Goal: Information Seeking & Learning: Find specific fact

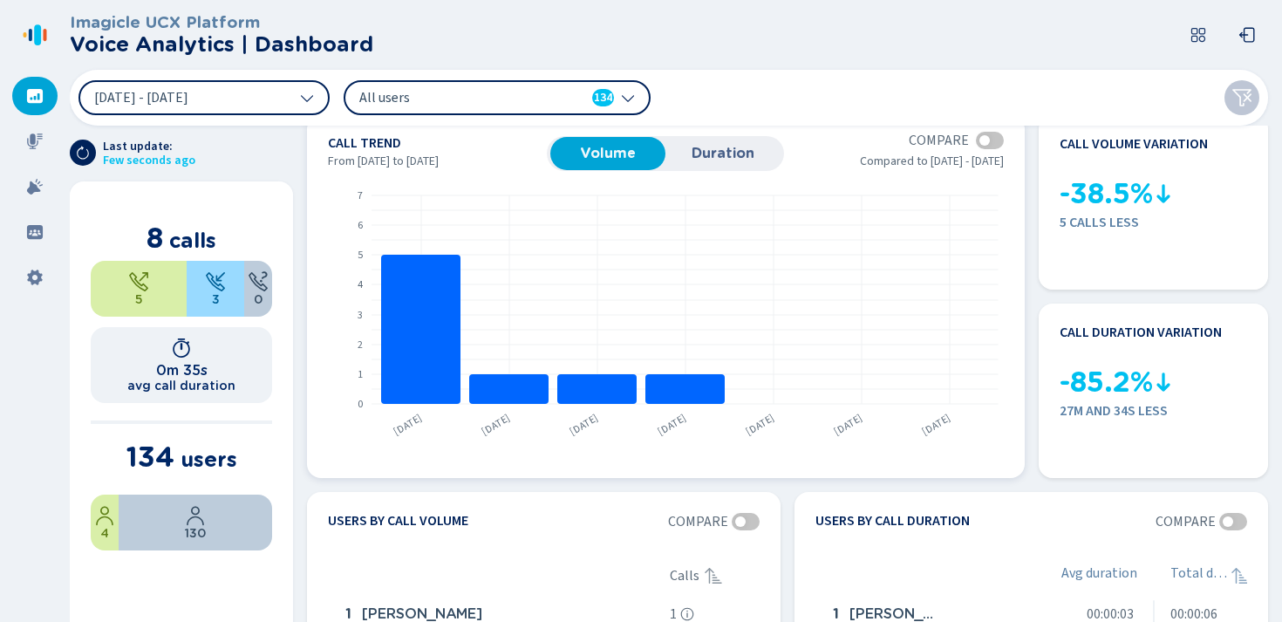
scroll to position [30, 0]
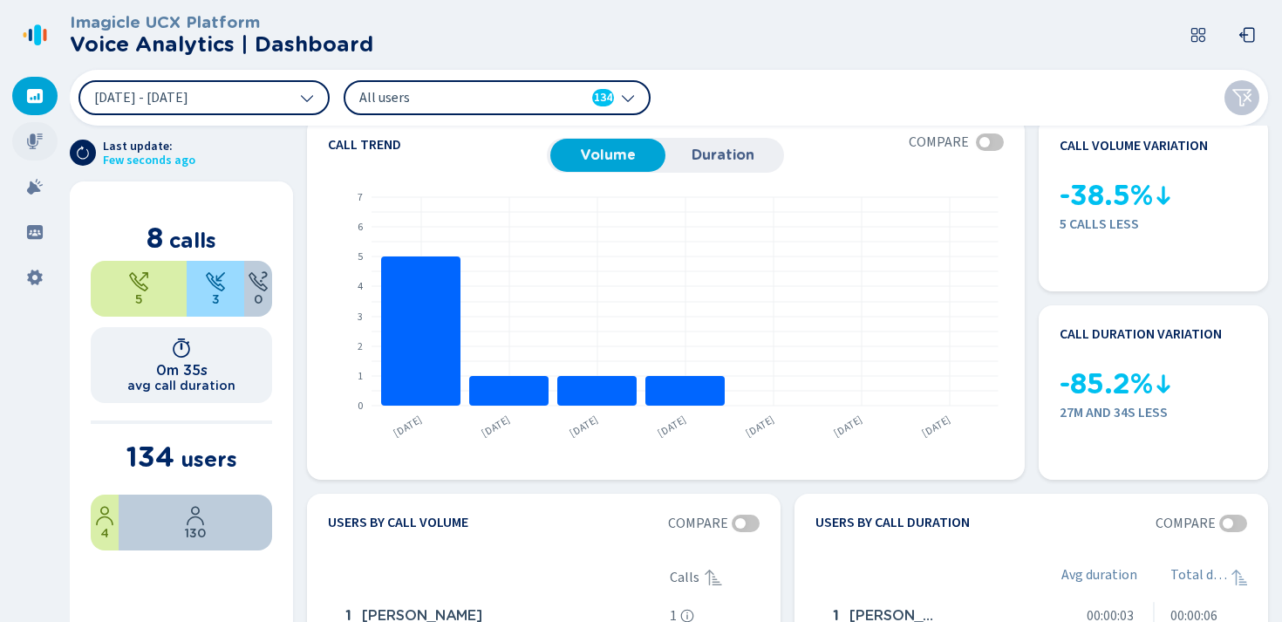
click at [34, 143] on icon at bounding box center [35, 141] width 16 height 16
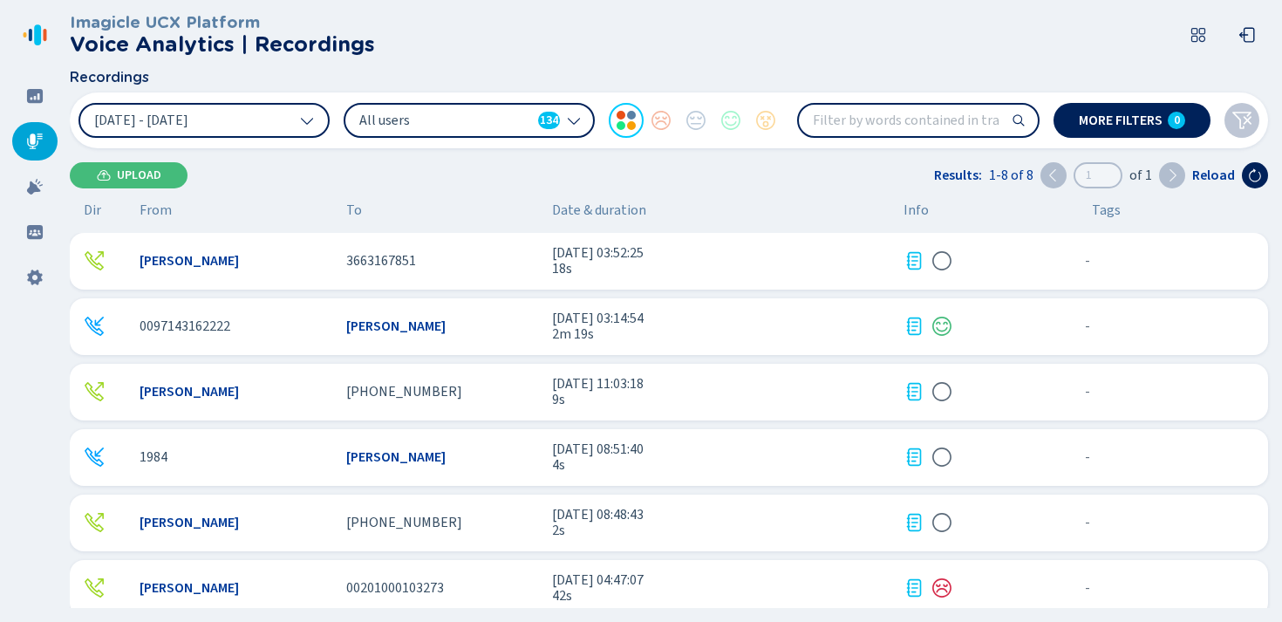
click at [204, 382] on div "[PERSON_NAME] [PHONE_NUMBER] [DATE] 11:03:18 9s - {{hiddenTagsCount}} more" at bounding box center [669, 392] width 1199 height 57
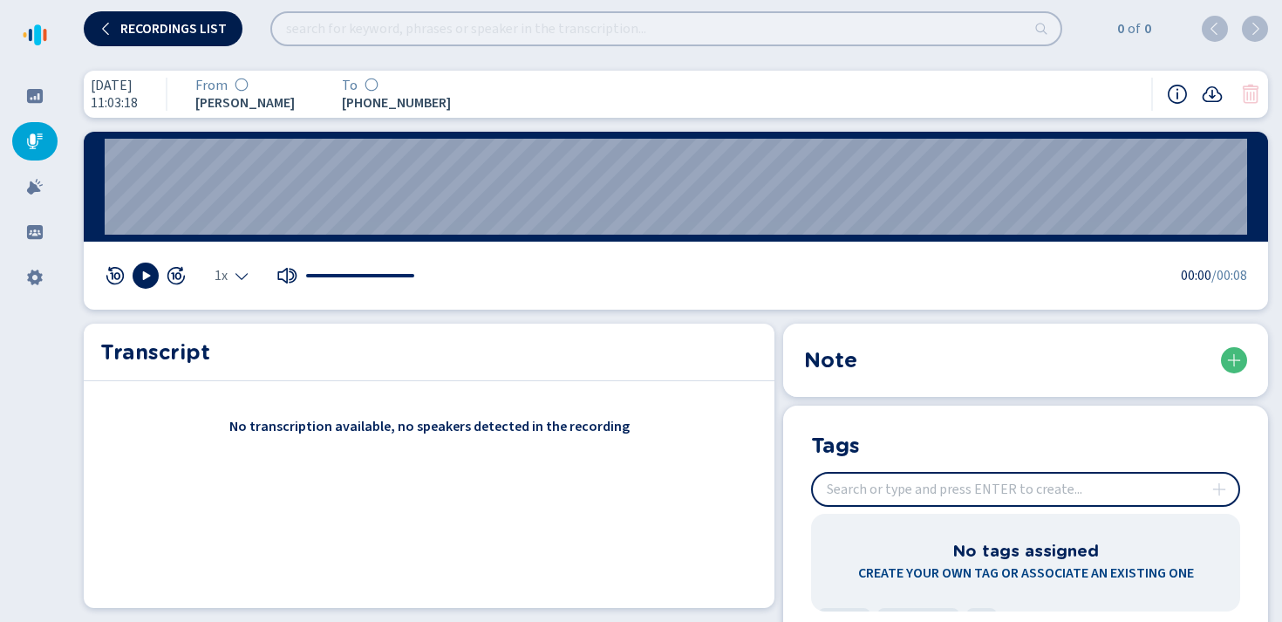
click at [166, 24] on span "Recordings list" at bounding box center [173, 29] width 106 height 14
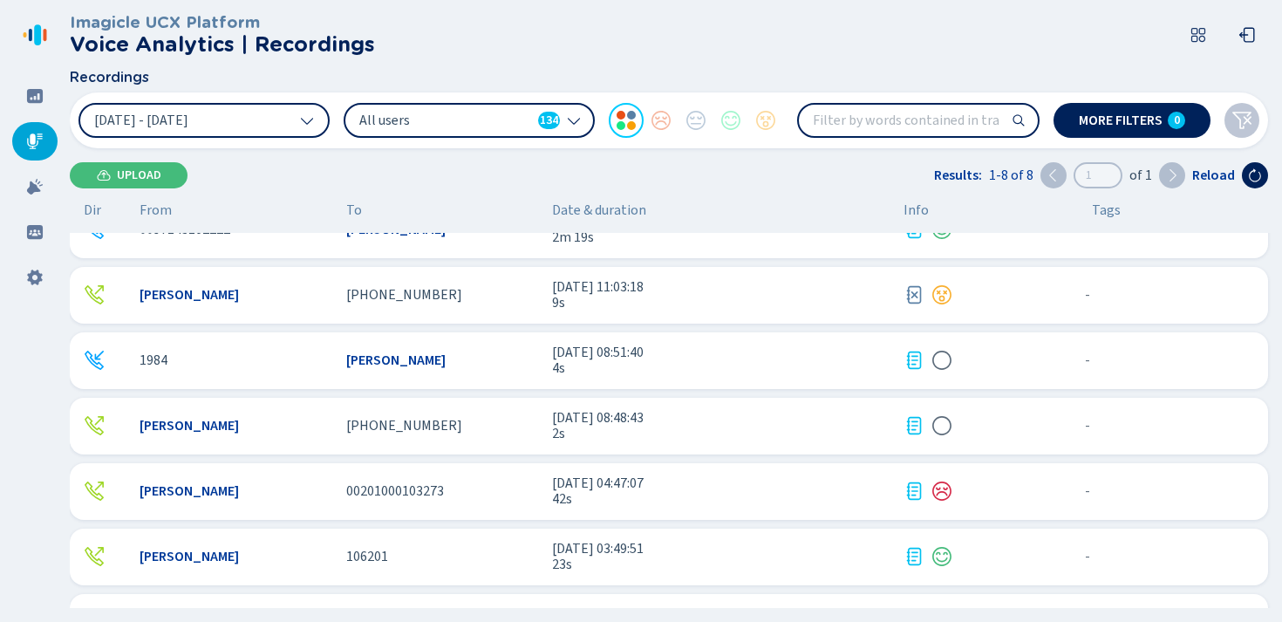
scroll to position [103, 0]
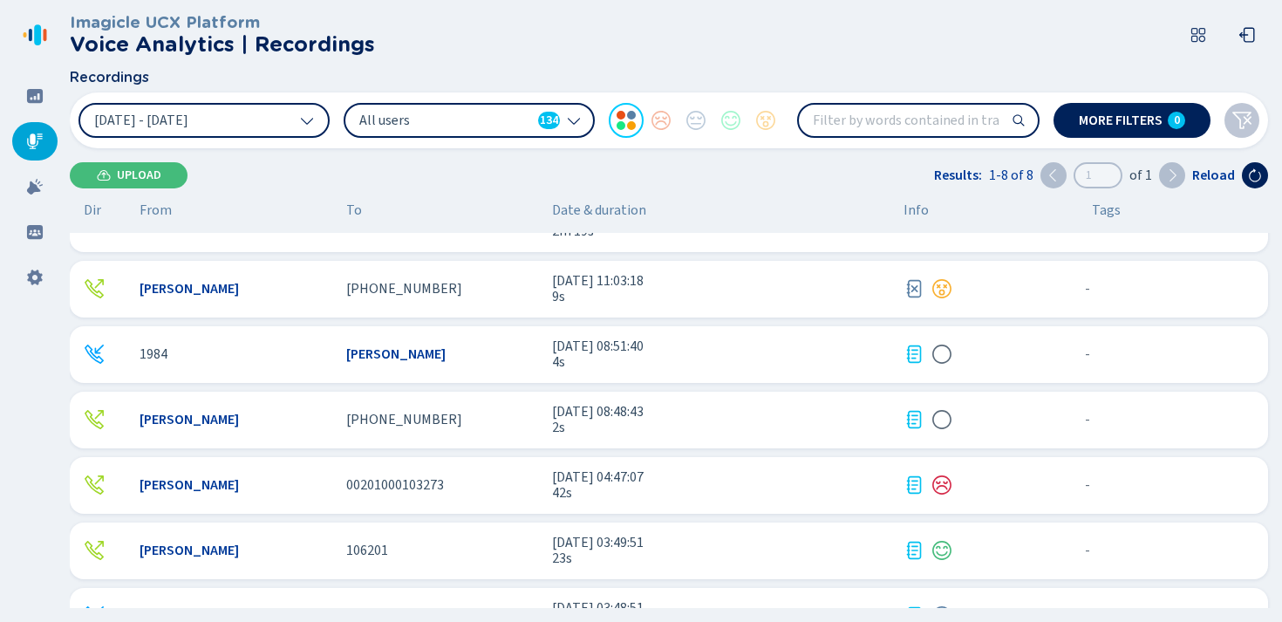
click at [242, 481] on div "[PERSON_NAME]" at bounding box center [236, 485] width 193 height 16
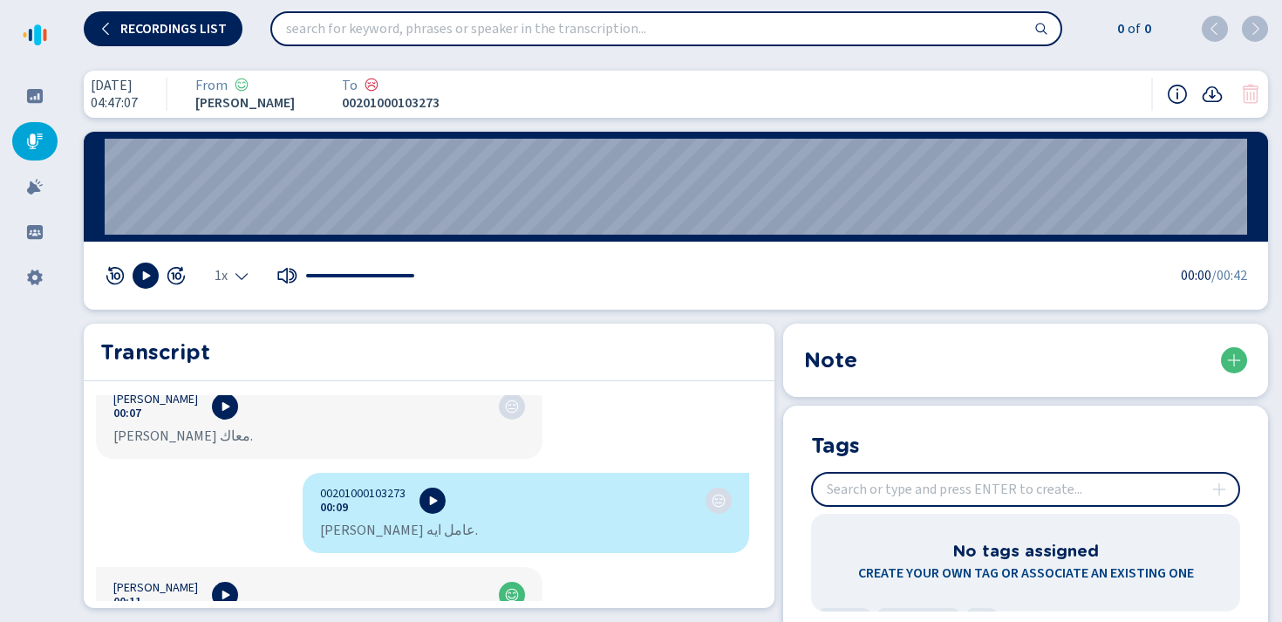
scroll to position [304, 0]
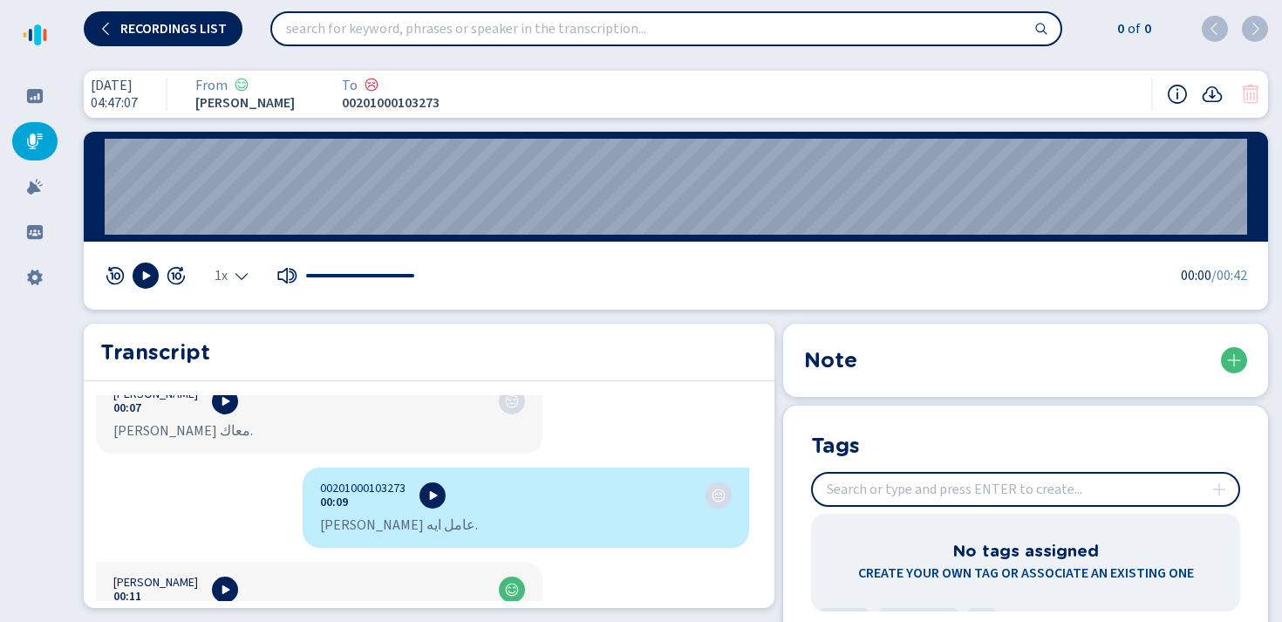
click at [646, 24] on input "search" at bounding box center [666, 28] width 789 height 31
click at [187, 29] on span "Recordings list" at bounding box center [173, 29] width 106 height 14
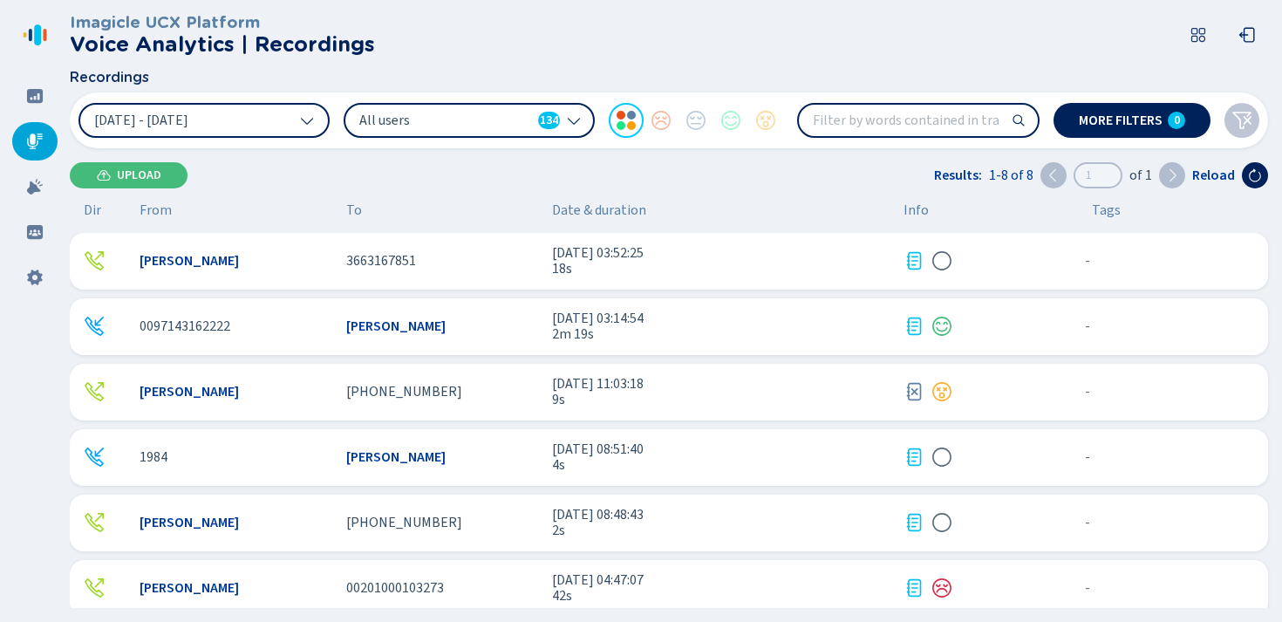
click at [876, 124] on input "search" at bounding box center [918, 120] width 239 height 31
type input "problem"
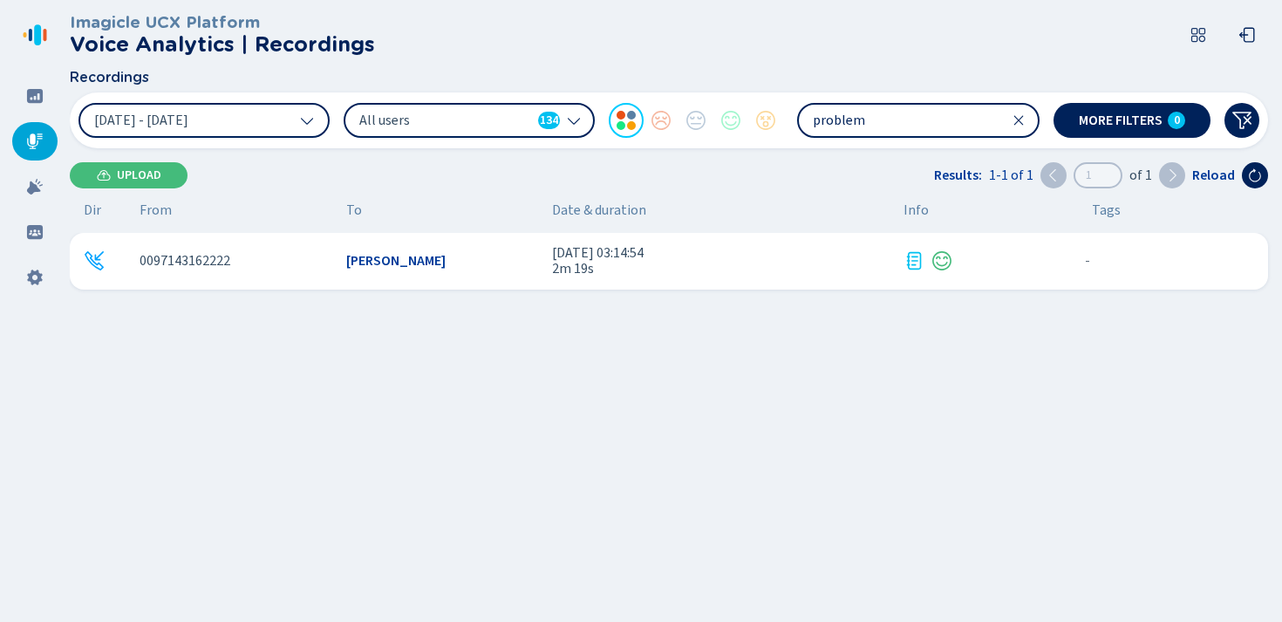
click at [363, 267] on span "[PERSON_NAME]" at bounding box center [395, 261] width 99 height 16
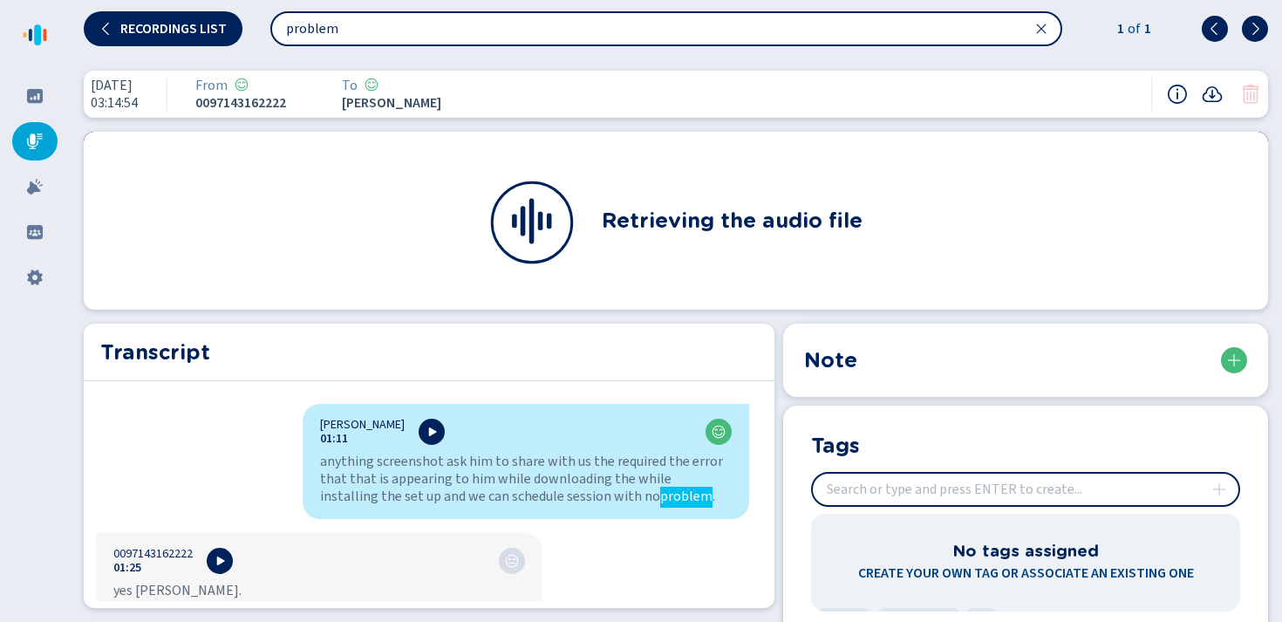
scroll to position [1589, 0]
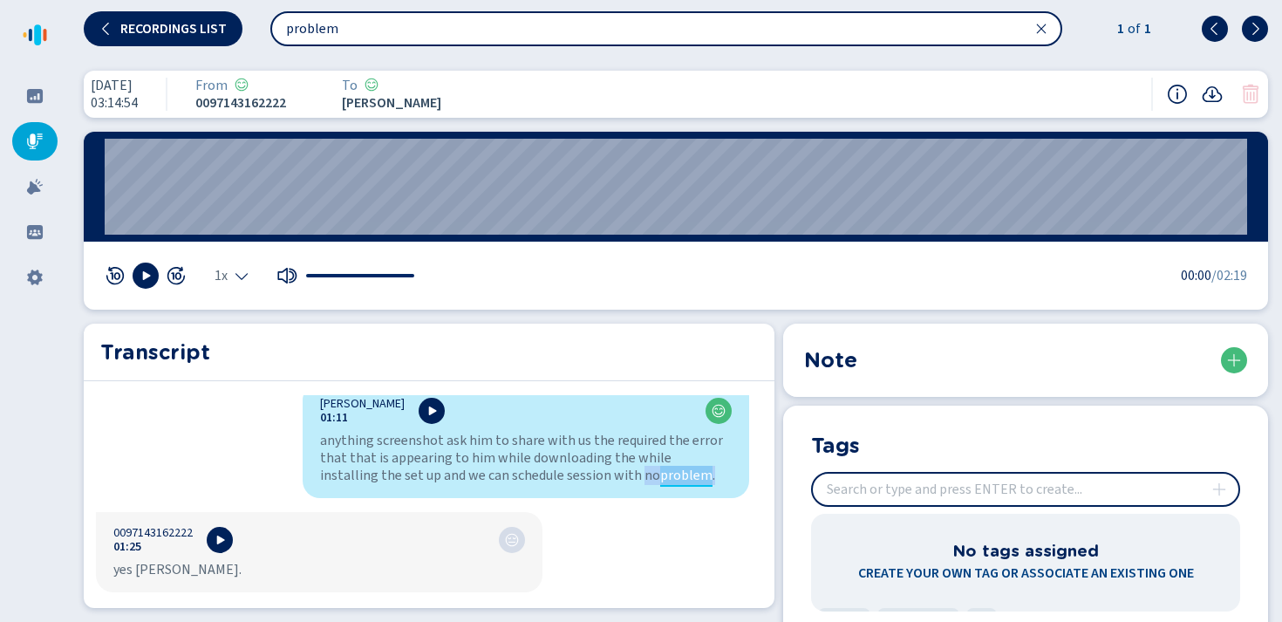
drag, startPoint x: 572, startPoint y: 457, endPoint x: 651, endPoint y: 459, distance: 78.5
click at [651, 459] on div "anything screenshot ask him to share with us the required the error that that i…" at bounding box center [526, 458] width 412 height 52
click at [616, 479] on div "[PERSON_NAME] 01:11 anything screenshot ask him to share with us the required t…" at bounding box center [526, 440] width 447 height 115
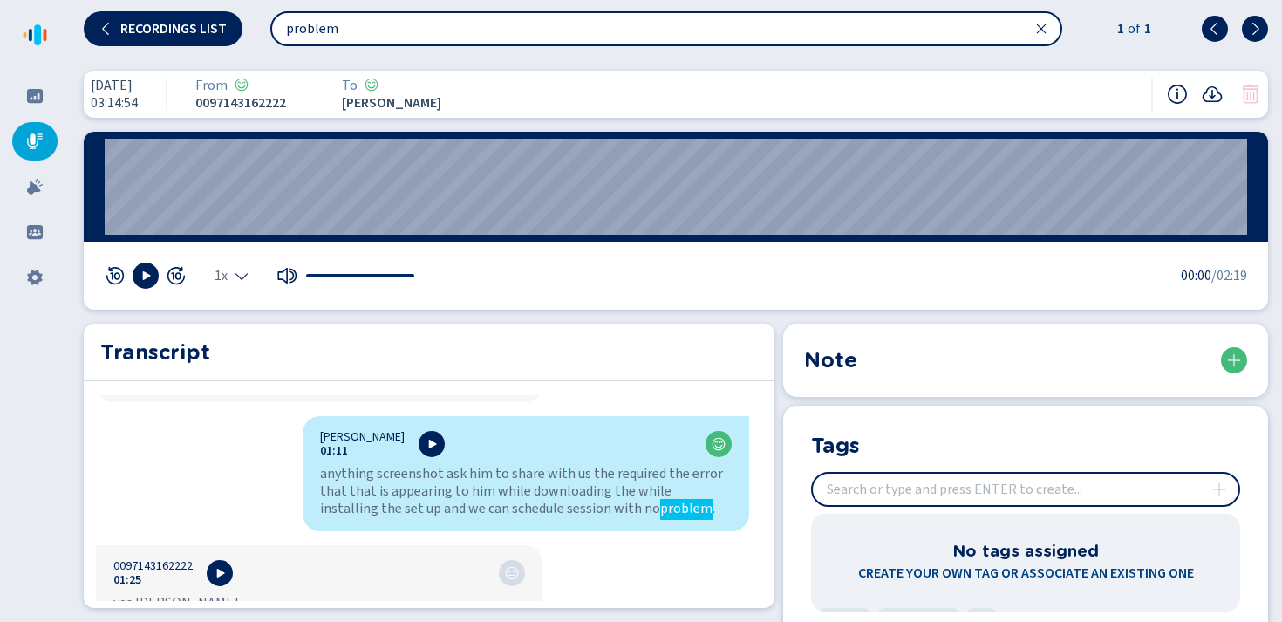
scroll to position [1554, 0]
click at [1090, 73] on div "[DATE] 03:14:54 From 0097143162222 To [PERSON_NAME]" at bounding box center [676, 94] width 1185 height 47
click at [1213, 97] on icon at bounding box center [1213, 94] width 20 height 16
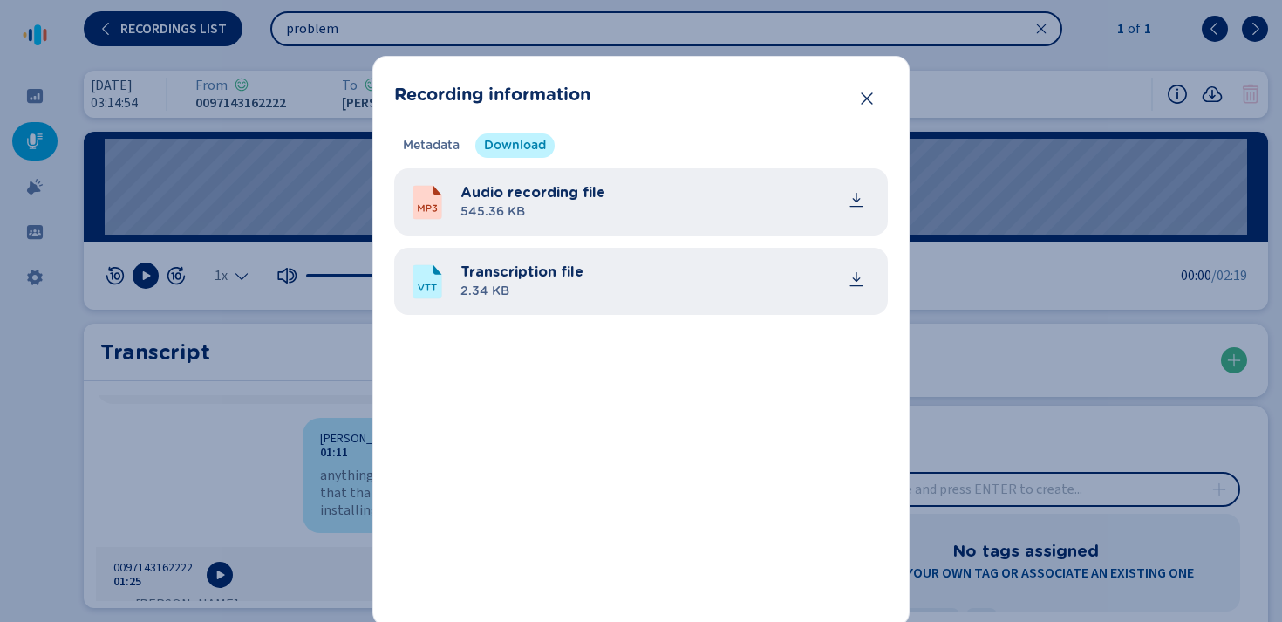
click at [863, 99] on icon "Close" at bounding box center [866, 98] width 11 height 12
